Goal: Check status: Check status

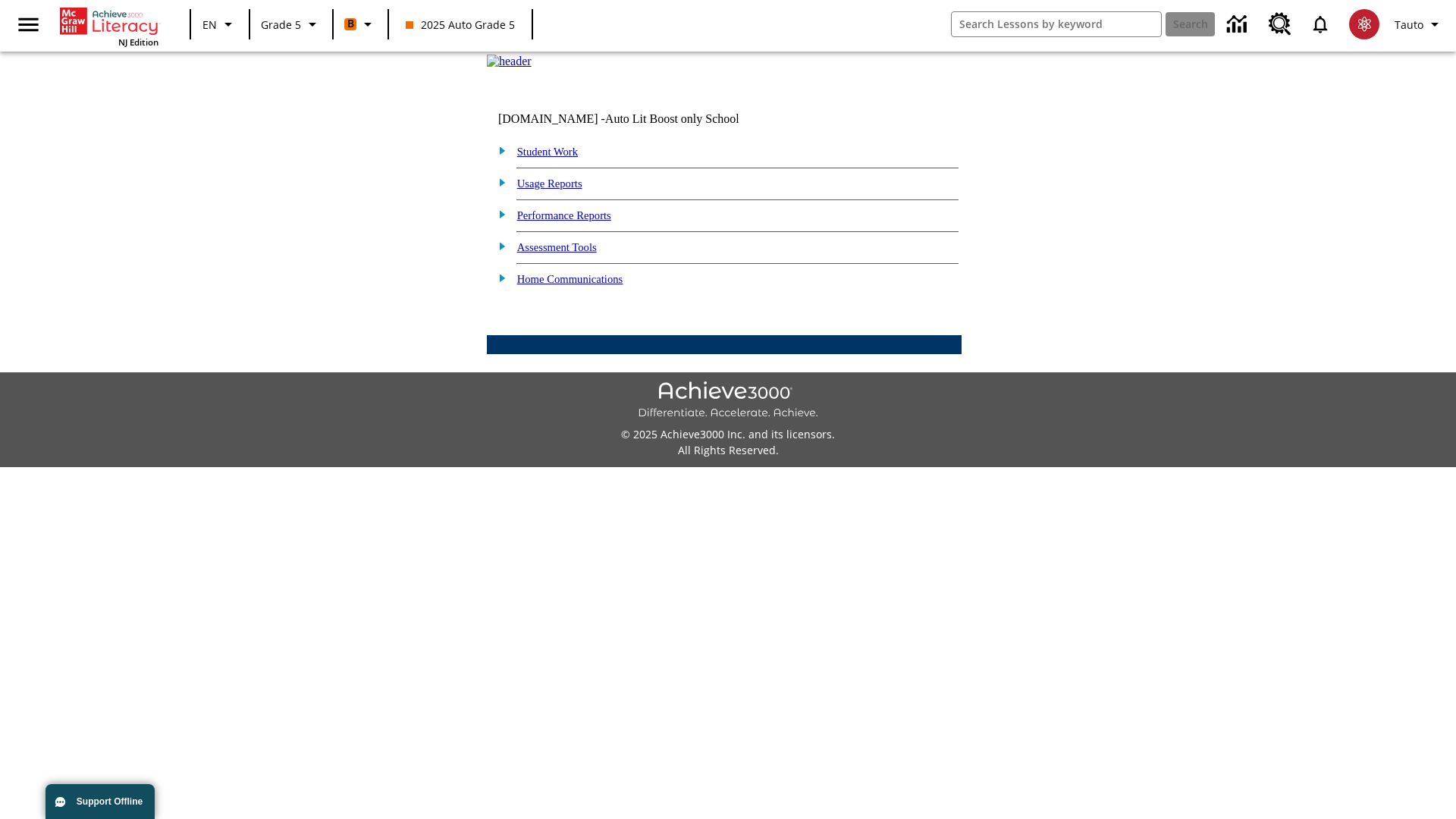
click at [580, 222] on link "Performance Reports" at bounding box center [564, 215] width 94 height 12
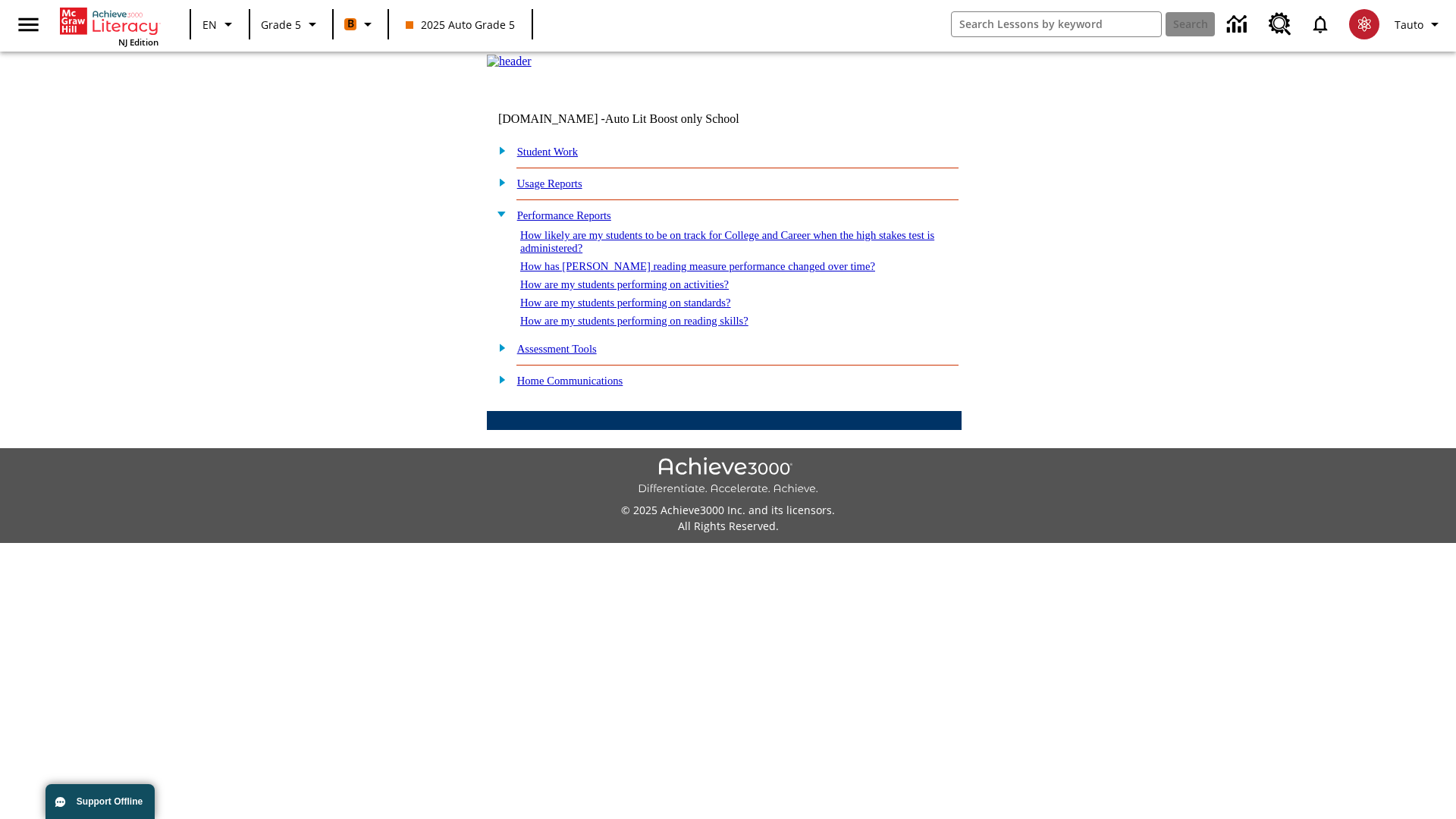
click at [690, 272] on link "How has [PERSON_NAME] reading measure performance changed over time?" at bounding box center [698, 266] width 355 height 12
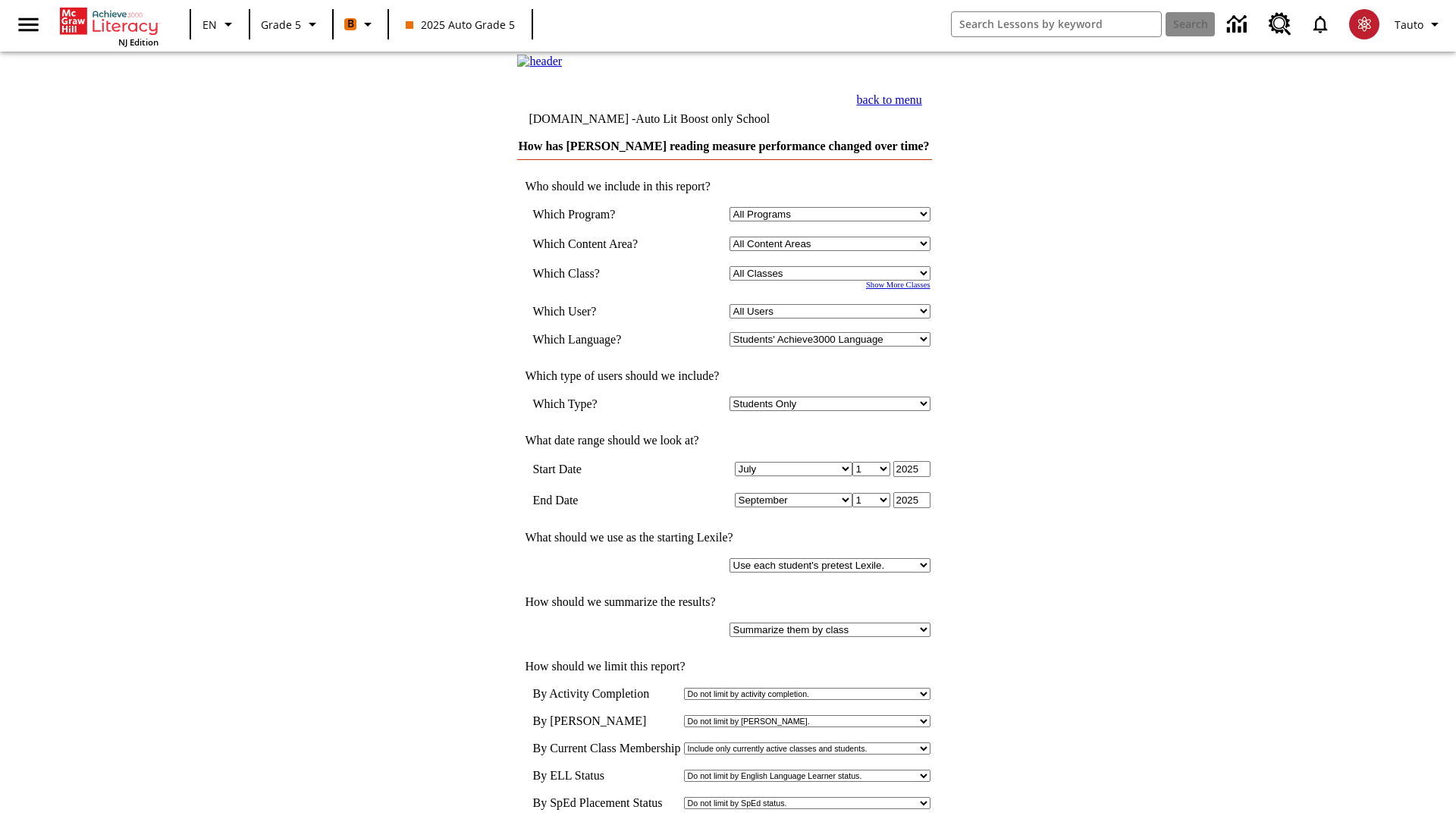
click at [832, 281] on select "Select a Class: All Classes 2025 Auto Grade 5 OL 2025 Auto Grade 6" at bounding box center [830, 273] width 201 height 15
select select "11133131"
click at [832, 318] on select "All Users Cat, Sautoen Cat, Sautoes Cat, Sautoss Donotlogin, Sautoen Twoschools…" at bounding box center [830, 312] width 201 height 15
select select "21437107"
